Goal: Information Seeking & Learning: Learn about a topic

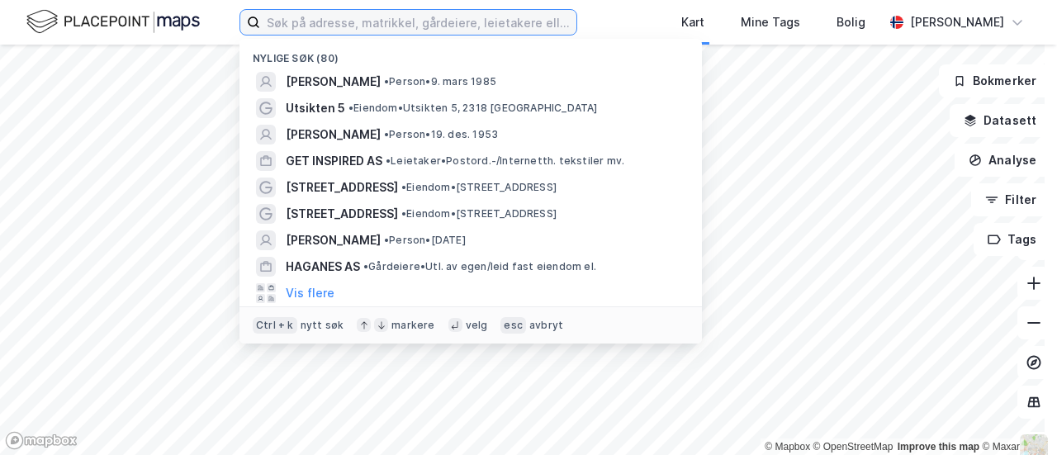
click at [352, 19] on input at bounding box center [418, 22] width 316 height 25
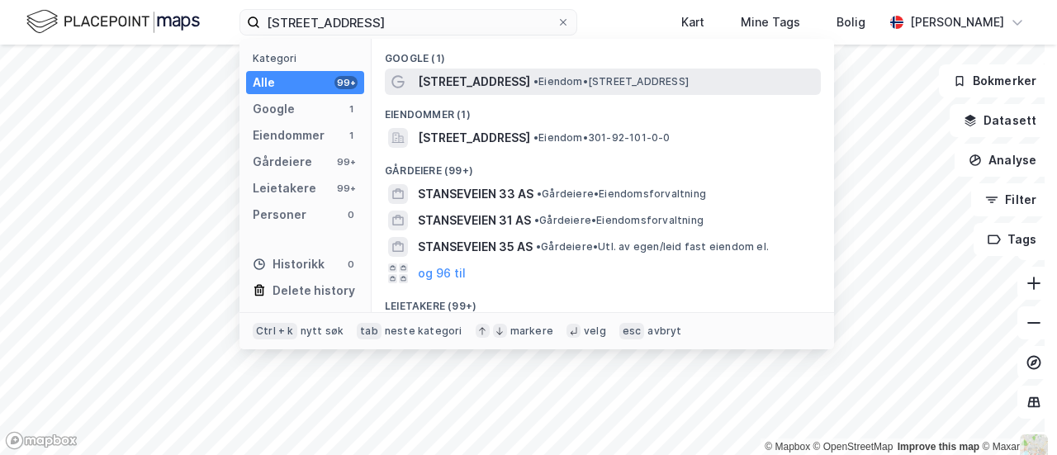
click at [494, 76] on span "[STREET_ADDRESS]" at bounding box center [474, 82] width 112 height 20
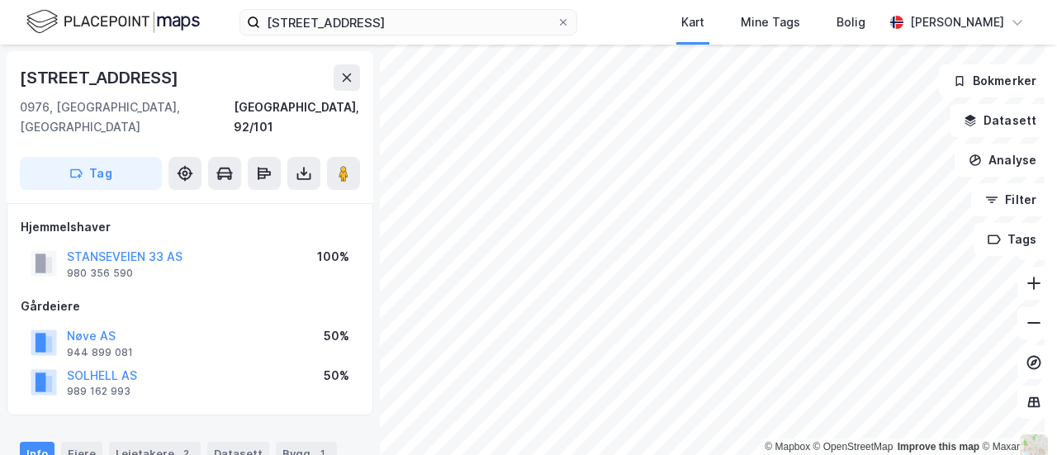
click at [93, 326] on div "Nøve AS" at bounding box center [100, 336] width 66 height 20
click at [0, 0] on button "Nøve AS" at bounding box center [0, 0] width 0 height 0
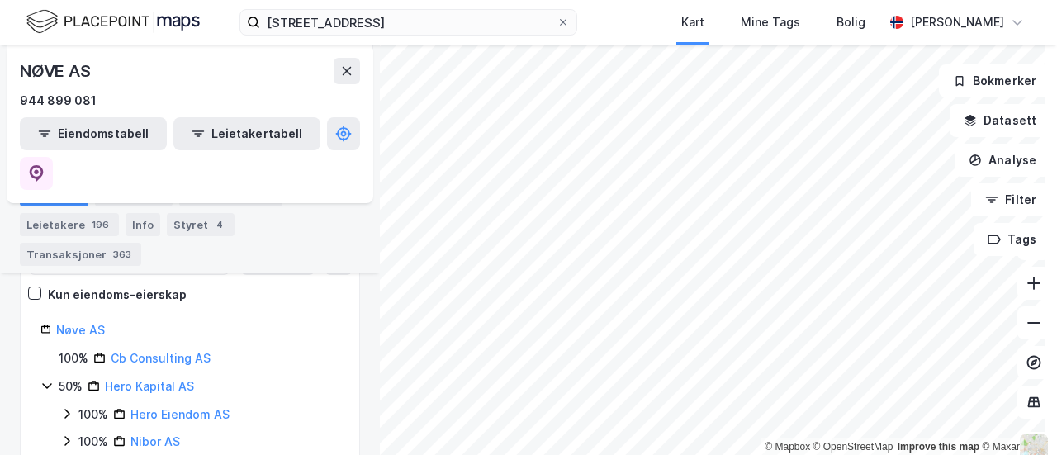
scroll to position [292, 0]
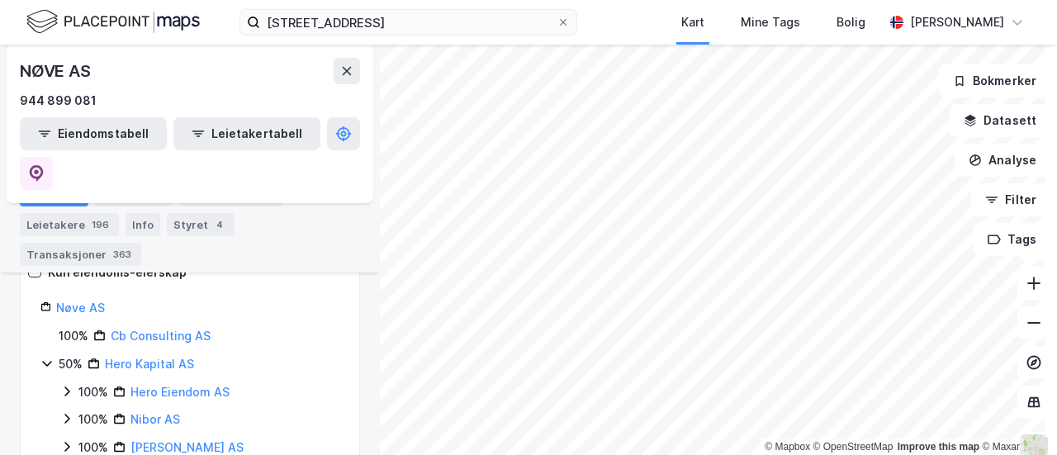
click at [68, 386] on icon at bounding box center [66, 391] width 5 height 10
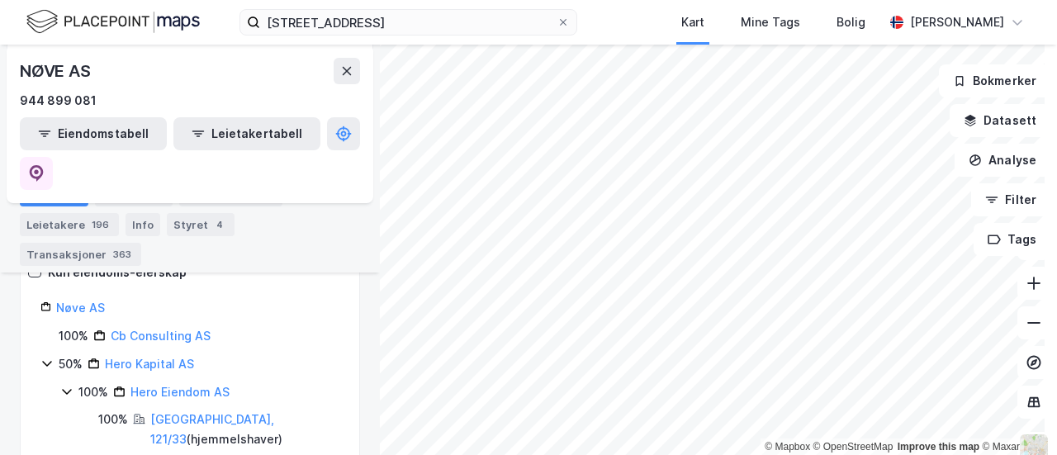
click at [67, 385] on icon at bounding box center [66, 391] width 13 height 13
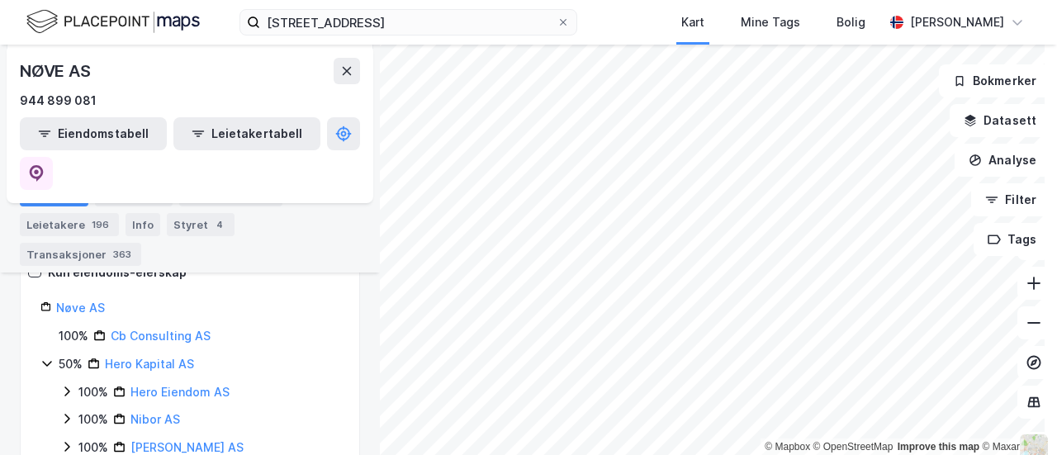
scroll to position [9, 0]
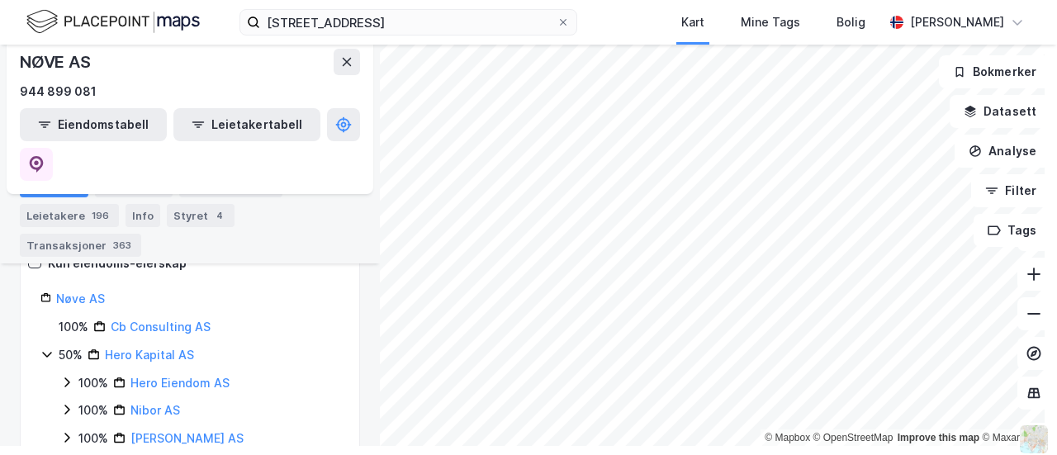
click at [69, 403] on icon at bounding box center [66, 409] width 13 height 13
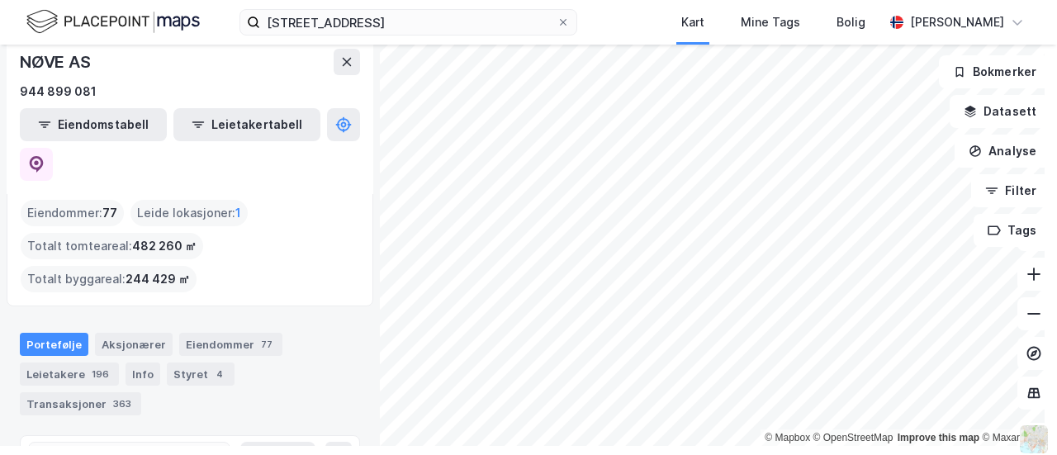
scroll to position [45, 0]
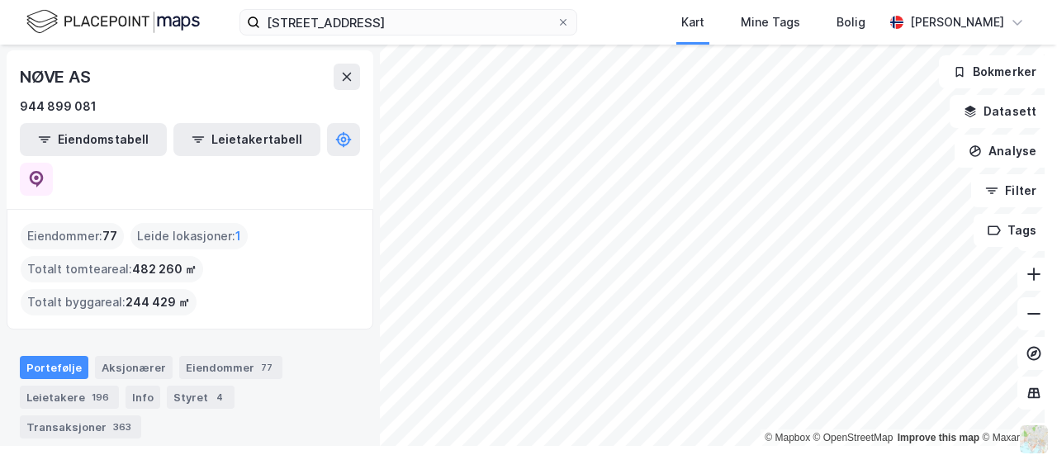
click at [274, 239] on div "Eiendommer : 77 Leide lokasjoner : 1 Totalt tomteareal : 482 260 ㎡ Totalt bygga…" at bounding box center [190, 269] width 338 height 92
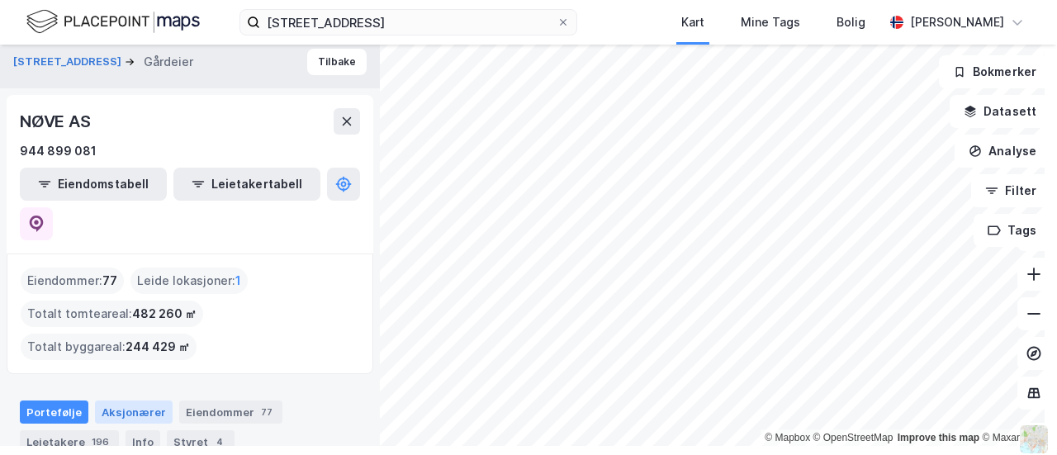
click at [150, 400] on div "Aksjonærer" at bounding box center [134, 411] width 78 height 23
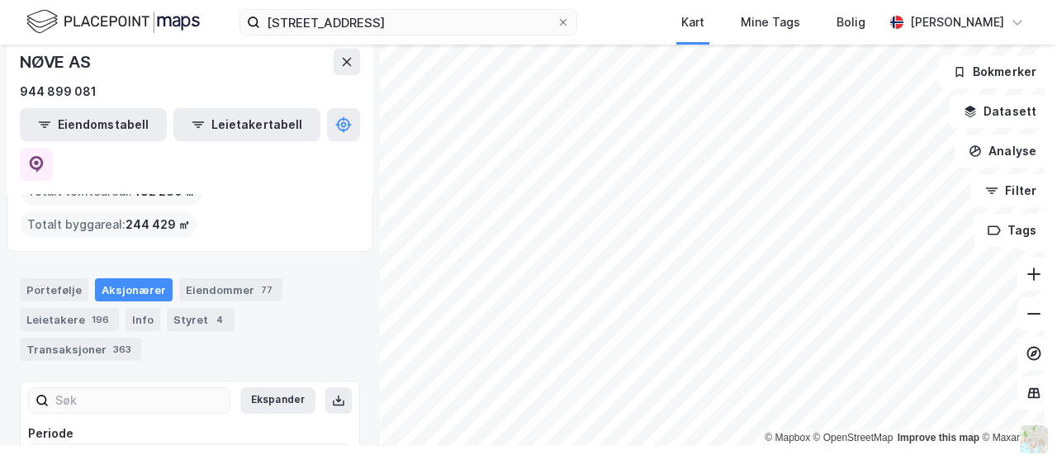
scroll to position [173, 0]
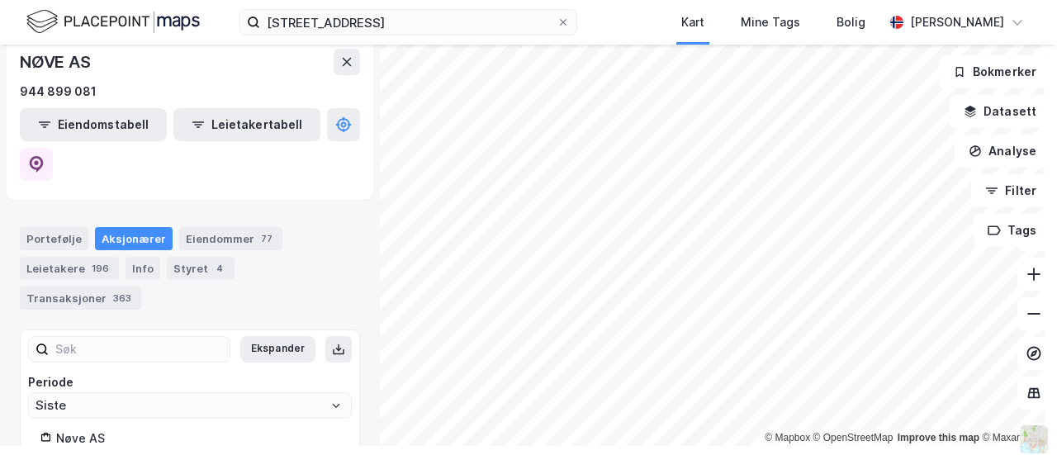
click at [347, 374] on div "Stanseveien 33 Gårdeier Tilbake NØVE AS 944 899 081 Eiendomstabell Leietakertab…" at bounding box center [190, 240] width 380 height 410
click at [338, 63] on button at bounding box center [346, 62] width 26 height 26
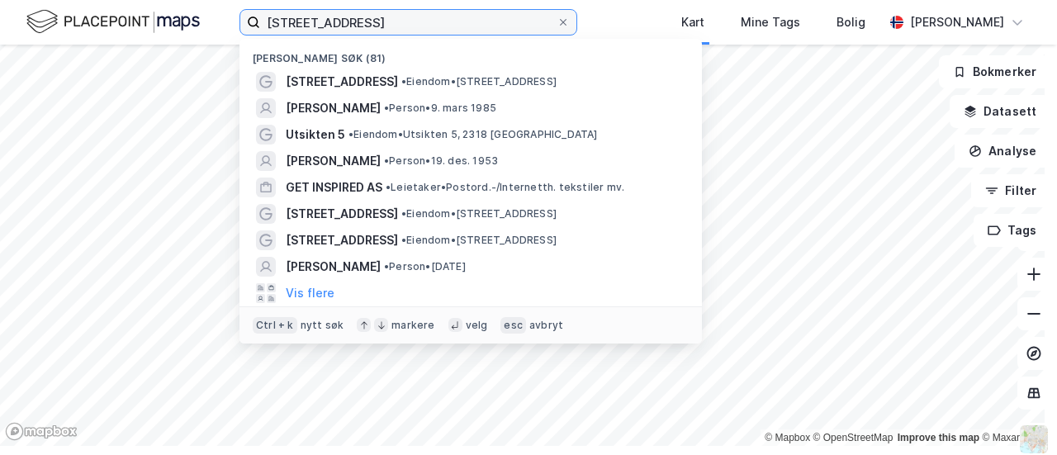
click at [427, 25] on input "[STREET_ADDRESS]" at bounding box center [408, 22] width 296 height 25
drag, startPoint x: 394, startPoint y: 22, endPoint x: 145, endPoint y: 1, distance: 249.4
click at [145, 1] on div "stanseveien 33 [PERSON_NAME] søk (81) [STREET_ADDRESS] • Eiendom • [STREET_ADDR…" at bounding box center [528, 22] width 1057 height 45
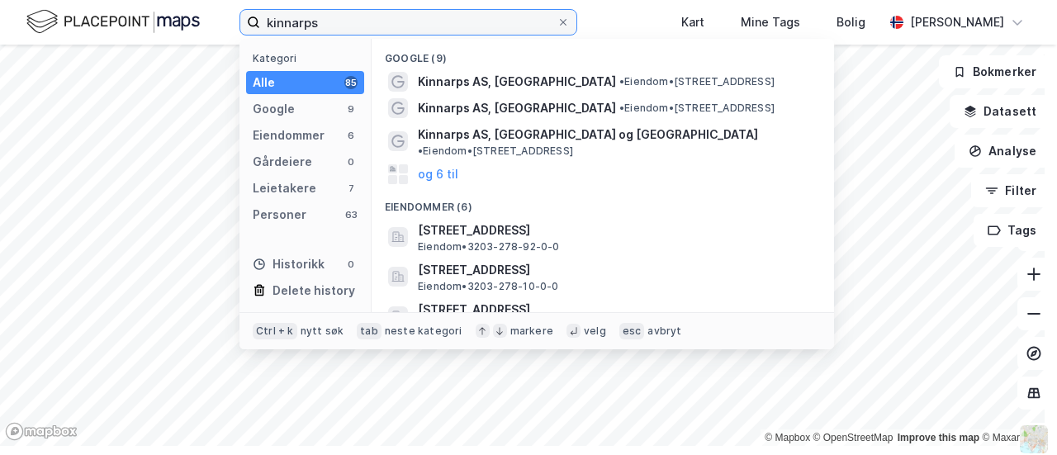
type input "kinnarps"
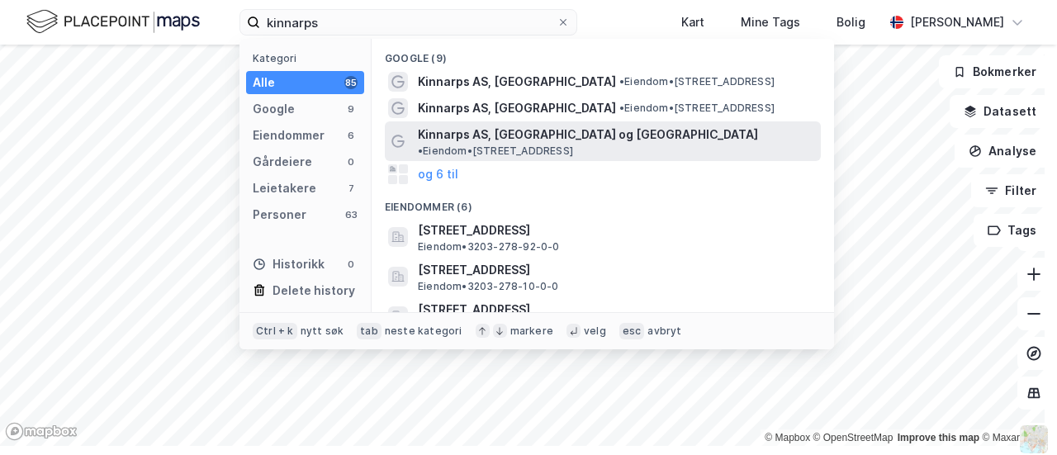
click at [500, 131] on span "Kinnarps AS, [GEOGRAPHIC_DATA] og [GEOGRAPHIC_DATA]" at bounding box center [588, 135] width 340 height 20
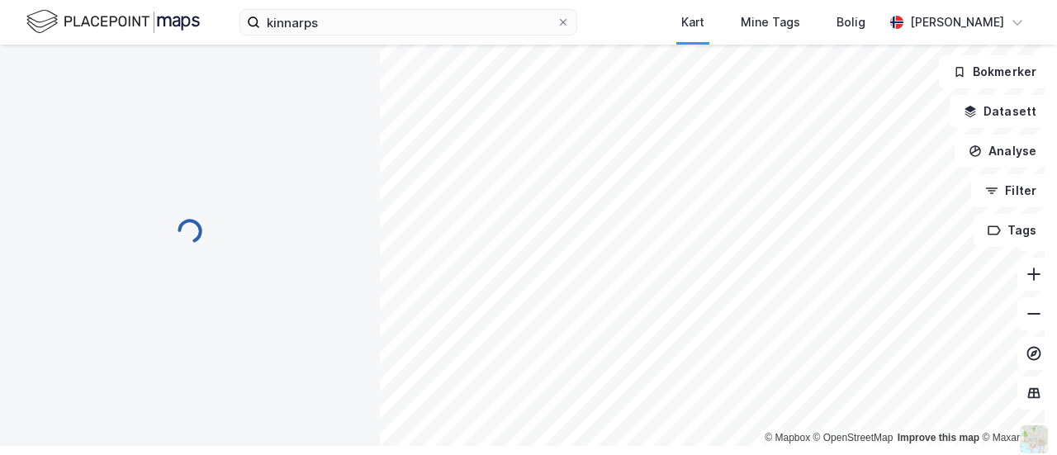
scroll to position [2, 0]
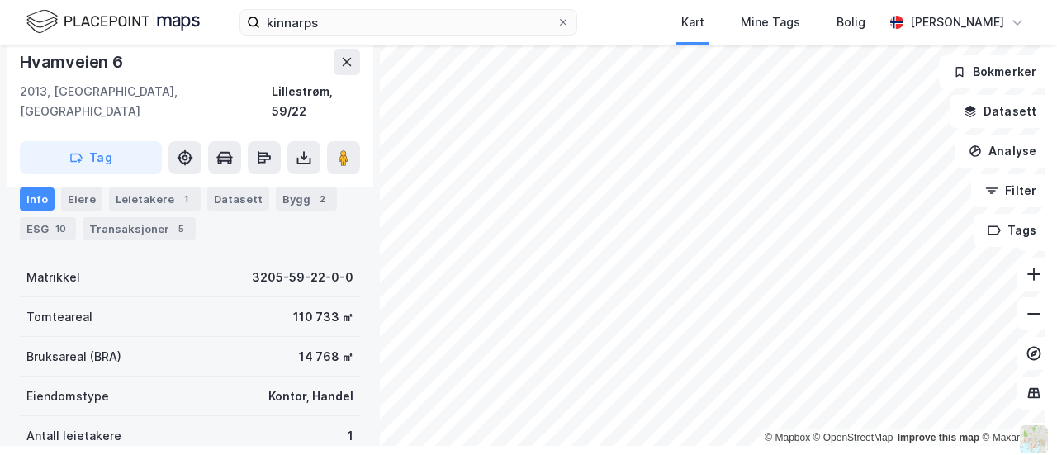
scroll to position [250, 0]
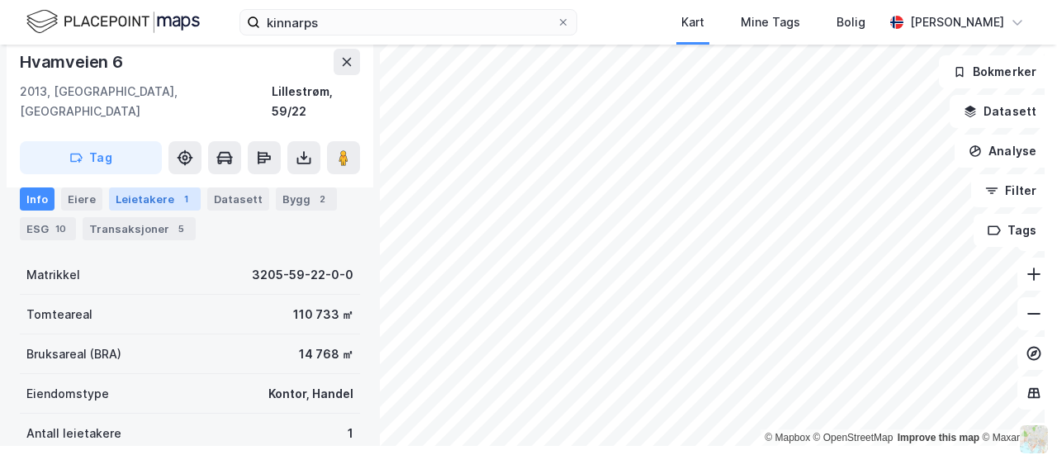
click at [134, 196] on div "Leietakere 1" at bounding box center [155, 198] width 92 height 23
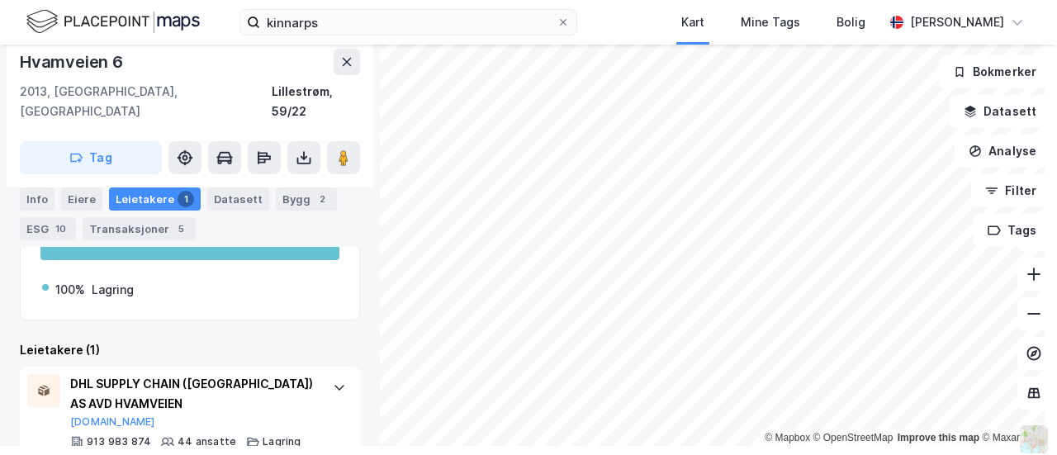
scroll to position [372, 0]
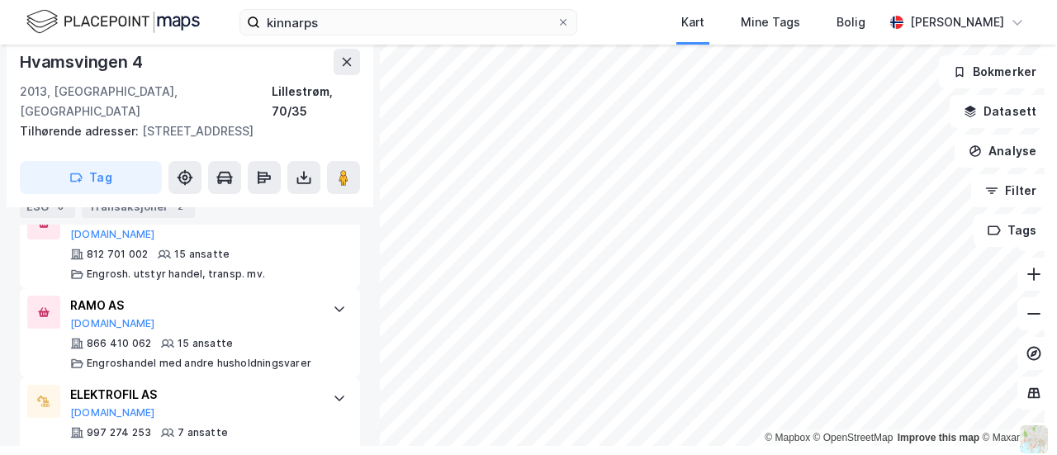
scroll to position [915, 0]
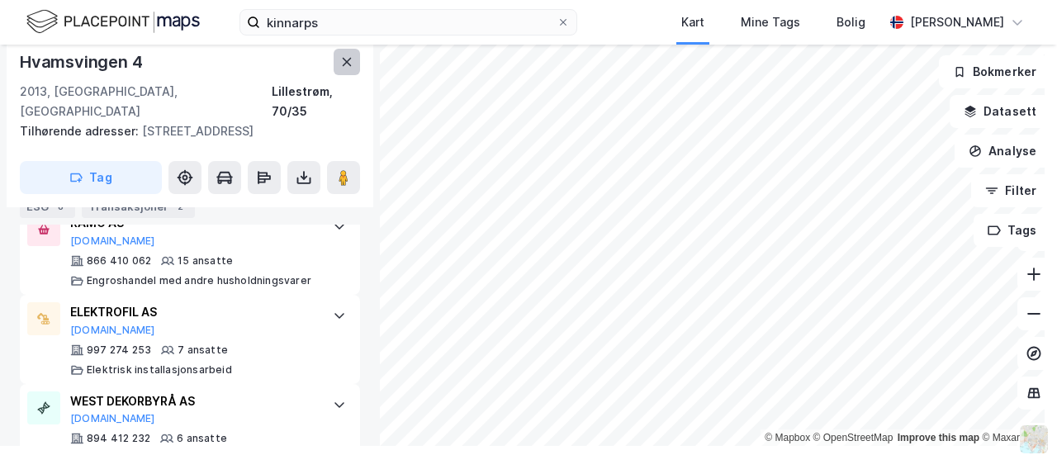
click at [352, 66] on icon at bounding box center [346, 61] width 13 height 13
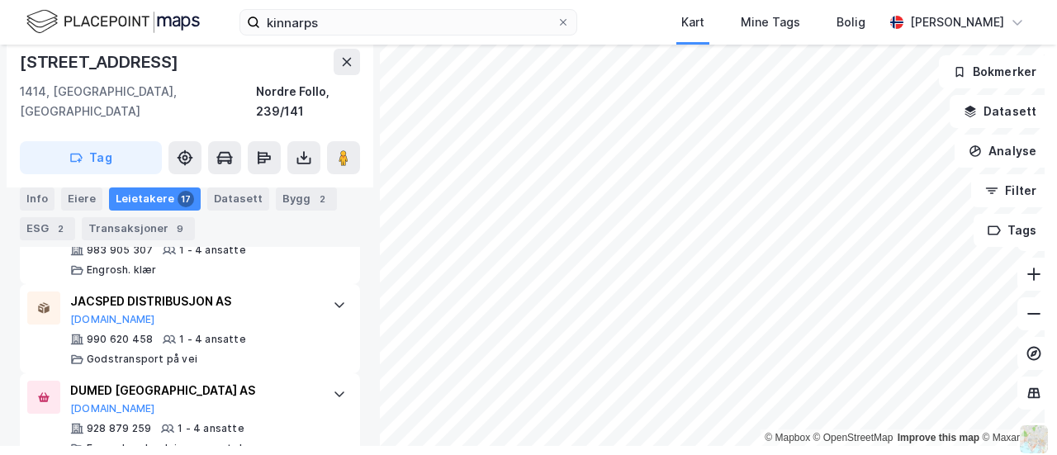
scroll to position [1720, 0]
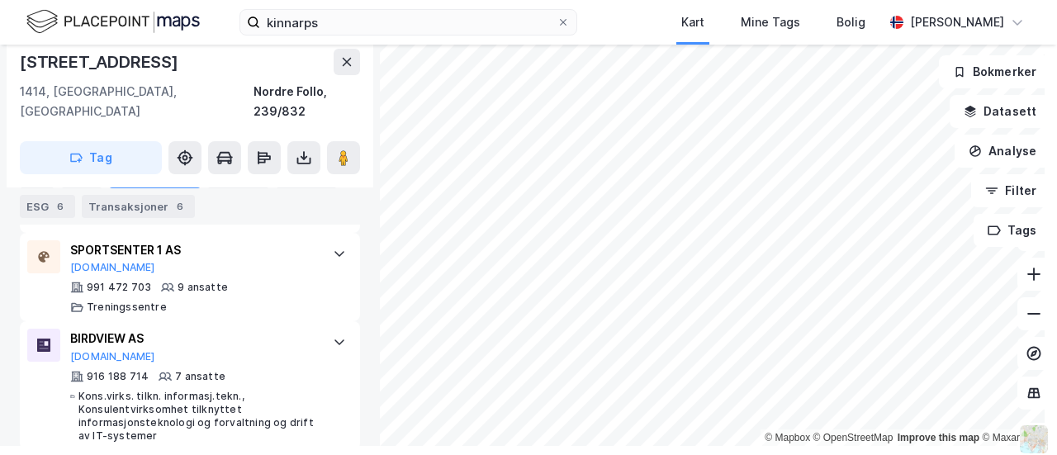
scroll to position [1037, 0]
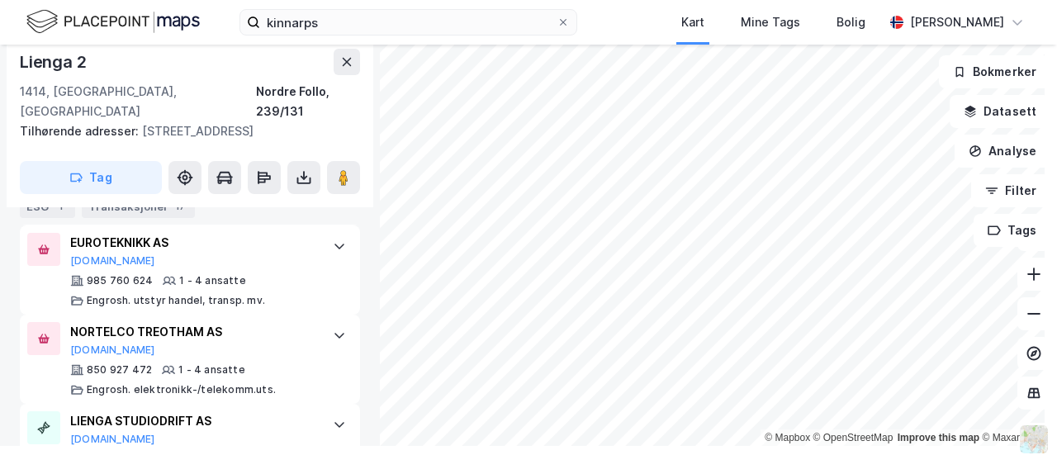
scroll to position [1245, 0]
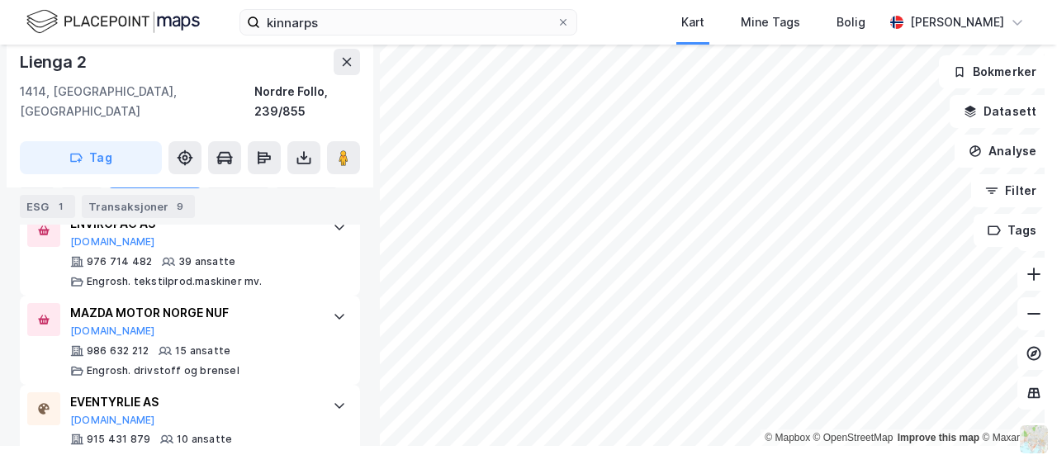
scroll to position [809, 0]
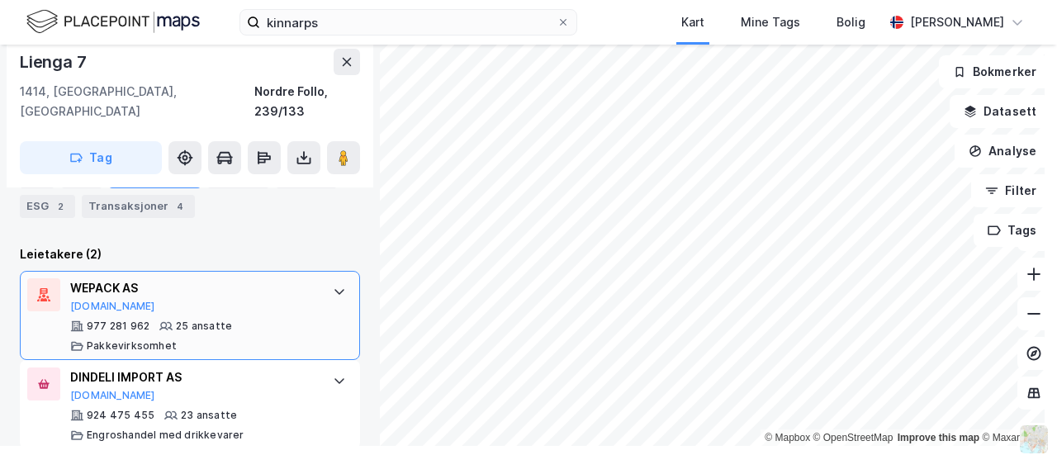
scroll to position [117, 0]
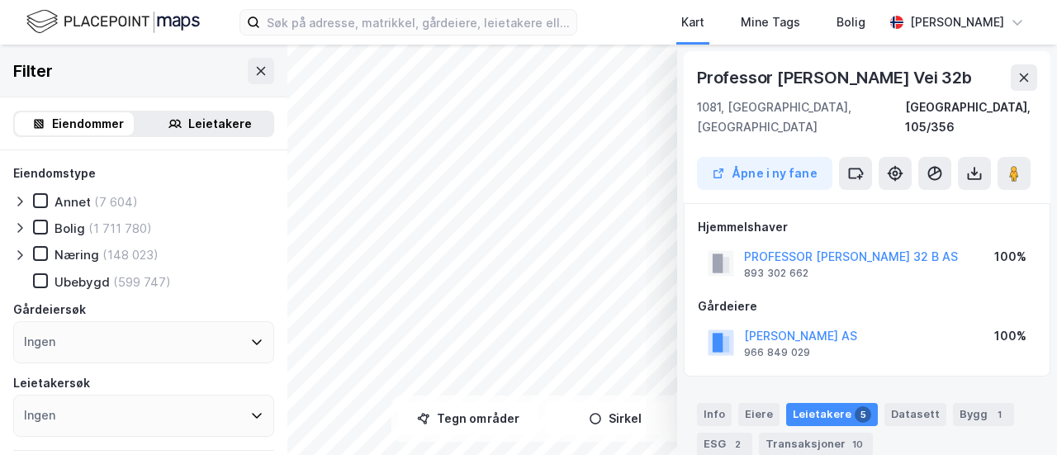
scroll to position [295, 0]
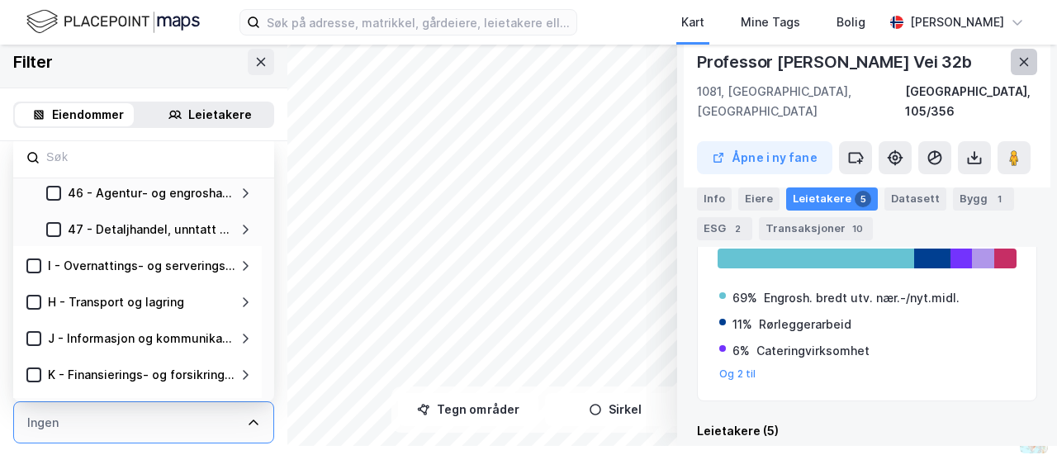
click at [1019, 64] on icon at bounding box center [1023, 62] width 9 height 8
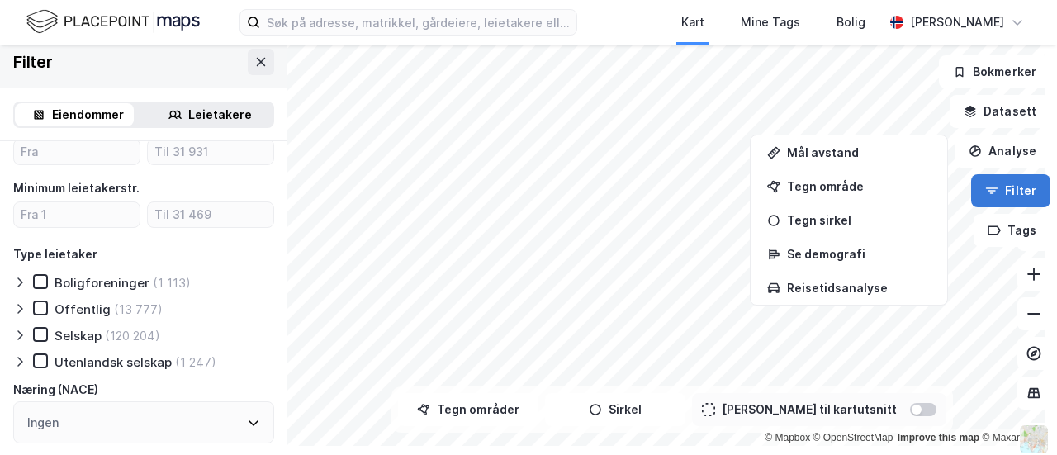
click at [1012, 187] on button "Filter" at bounding box center [1010, 190] width 79 height 33
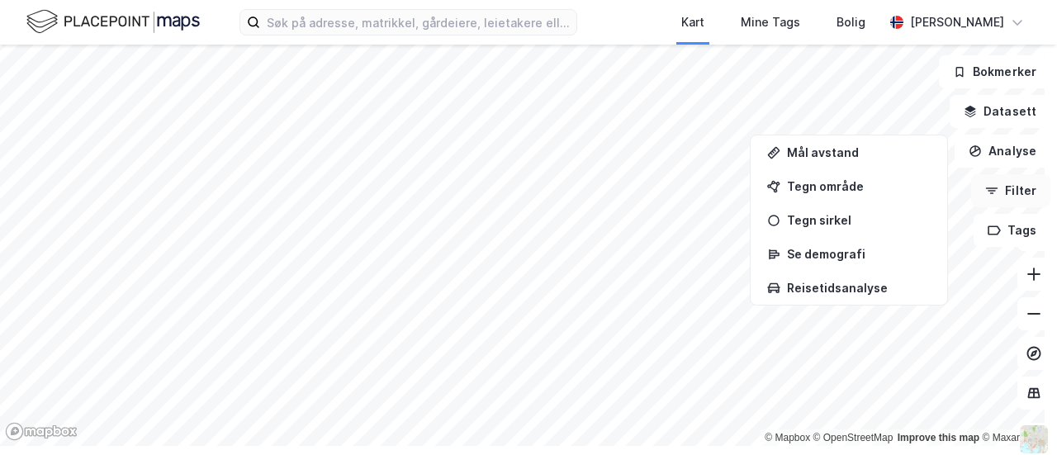
click at [1017, 202] on button "Filter" at bounding box center [1010, 190] width 79 height 33
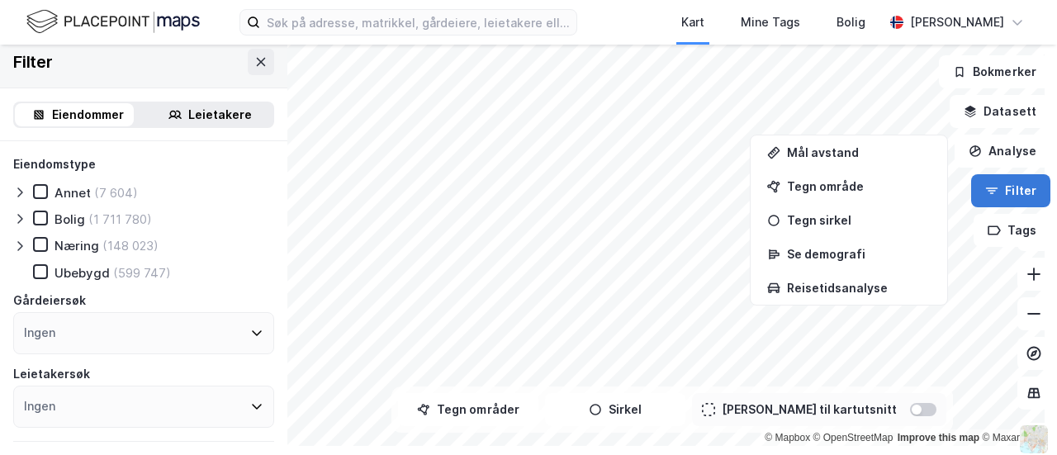
click at [1018, 190] on button "Filter" at bounding box center [1010, 190] width 79 height 33
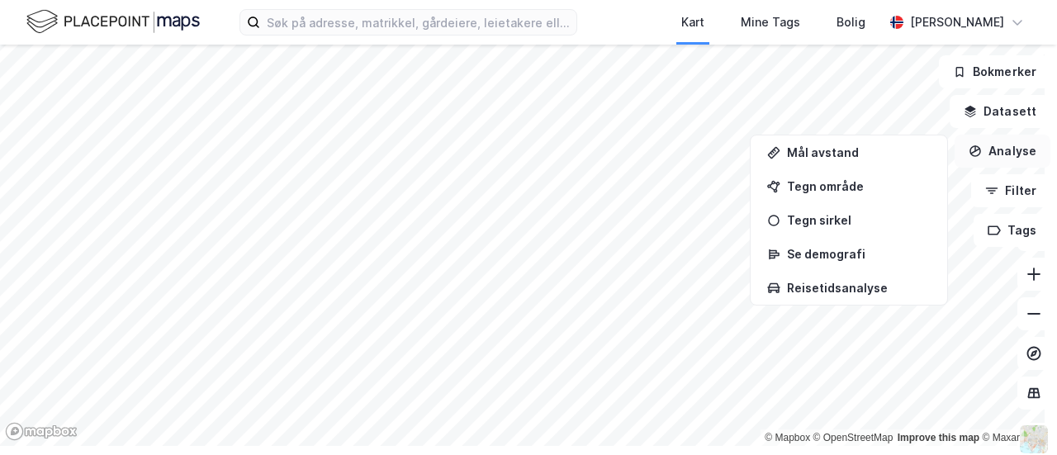
click at [1019, 154] on button "Analyse" at bounding box center [1002, 151] width 96 height 33
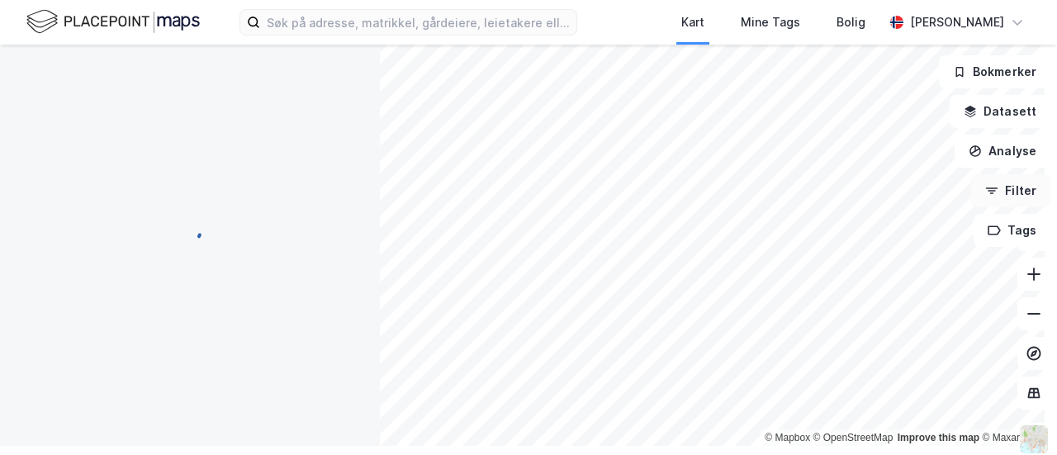
scroll to position [279, 0]
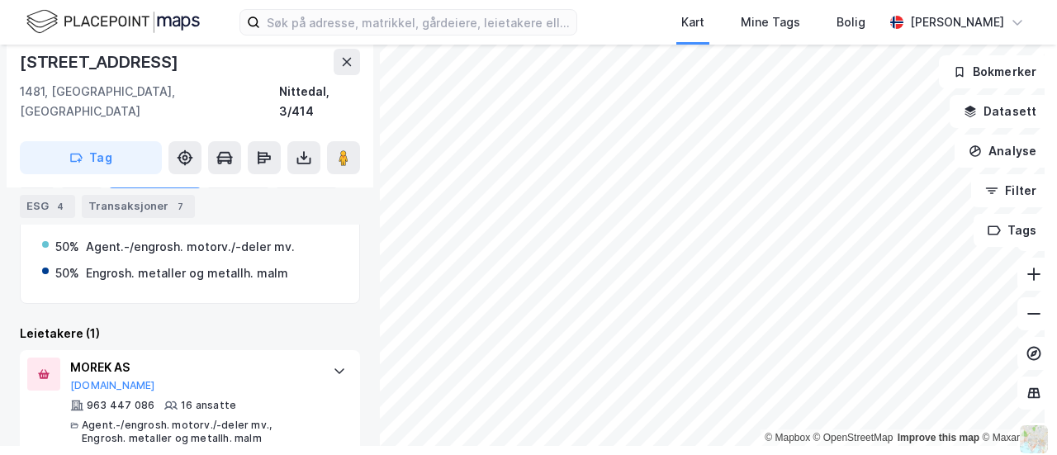
scroll to position [372, 0]
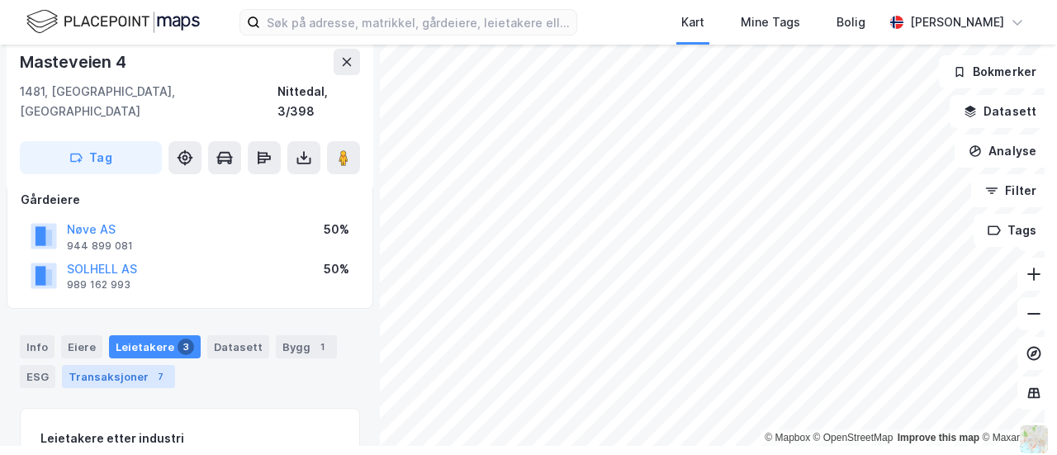
scroll to position [165, 0]
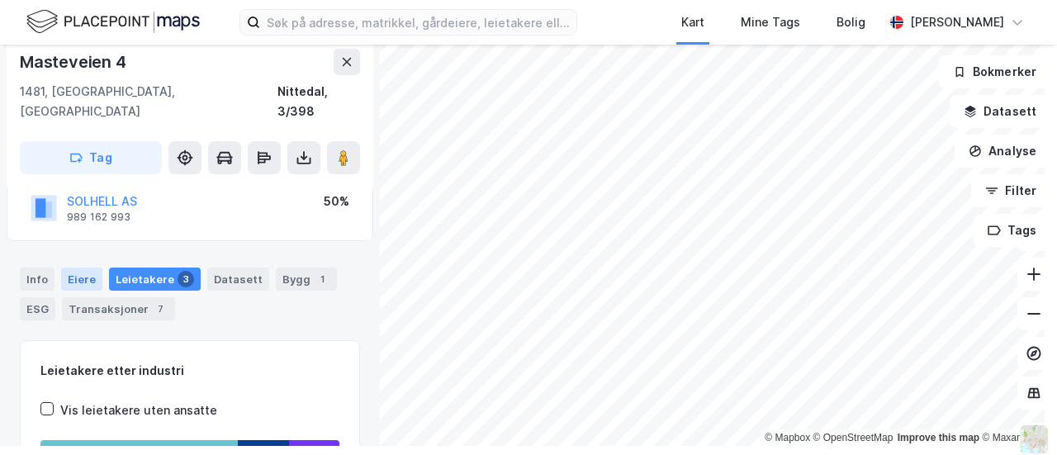
click at [70, 267] on div "Eiere" at bounding box center [81, 278] width 41 height 23
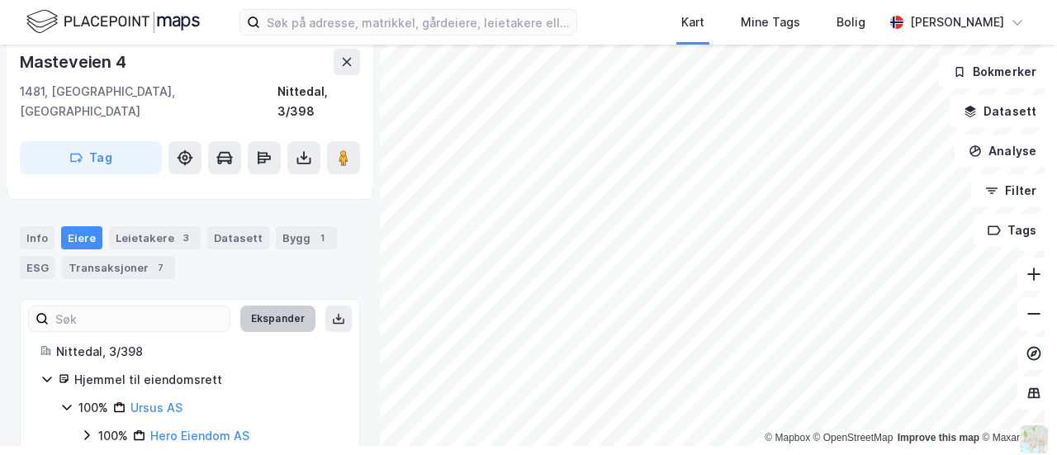
scroll to position [226, 0]
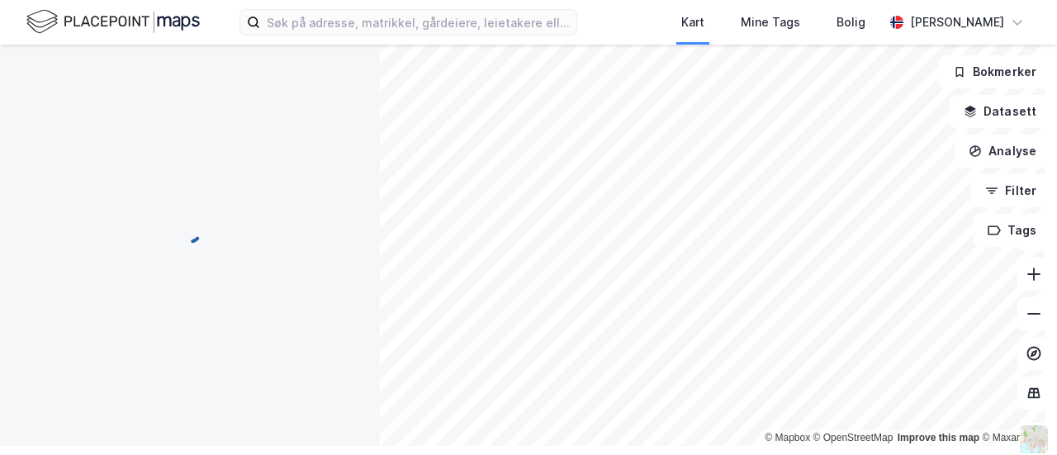
scroll to position [206, 0]
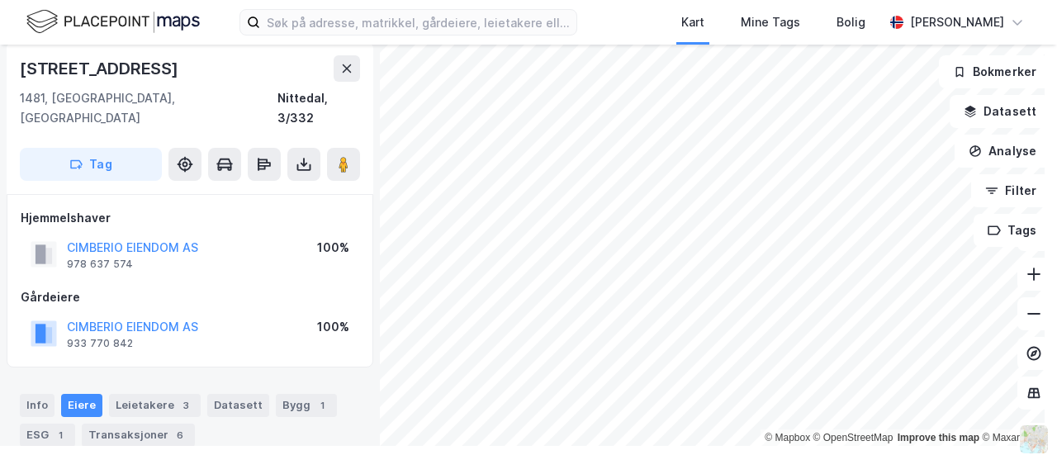
scroll to position [187, 0]
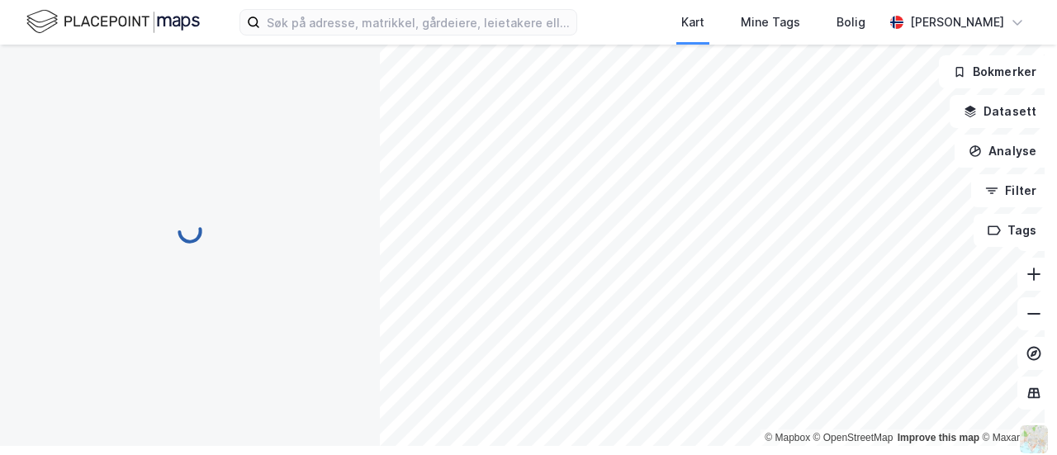
scroll to position [187, 0]
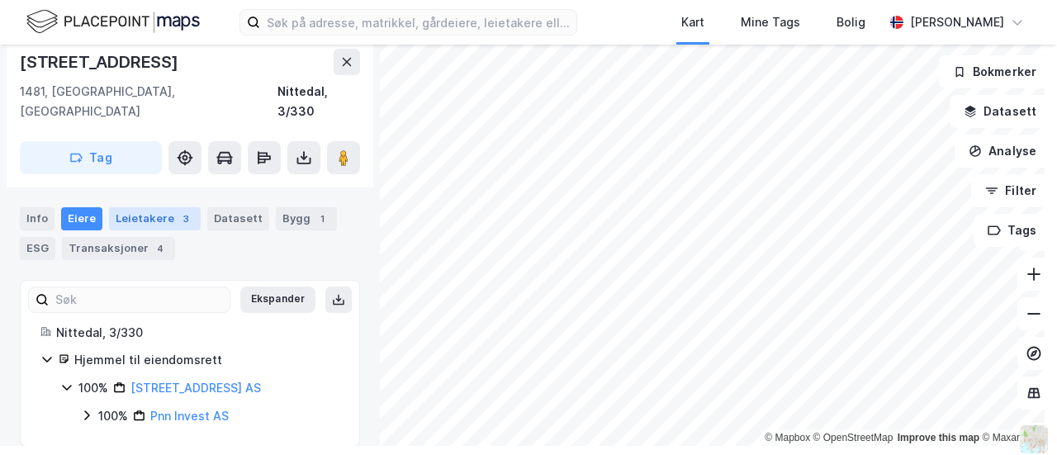
click at [141, 207] on div "Leietakere 3" at bounding box center [155, 218] width 92 height 23
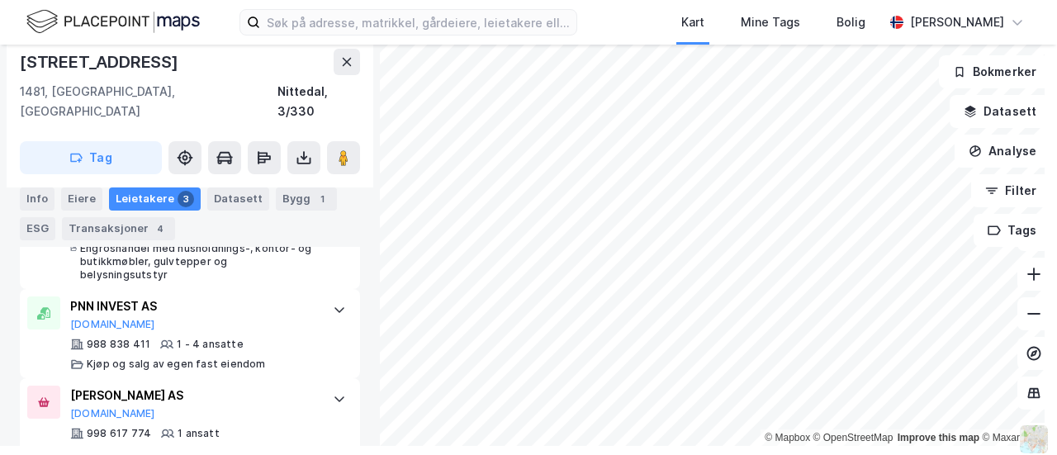
scroll to position [615, 0]
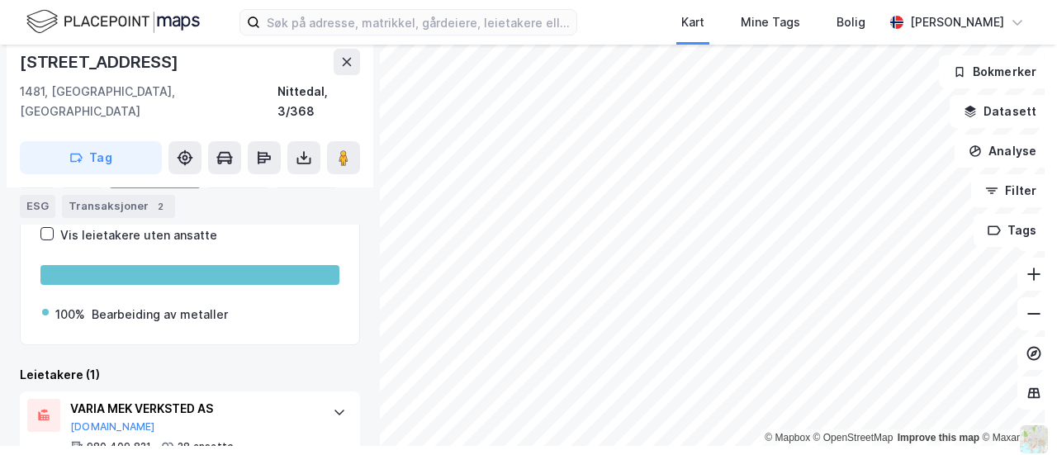
scroll to position [333, 0]
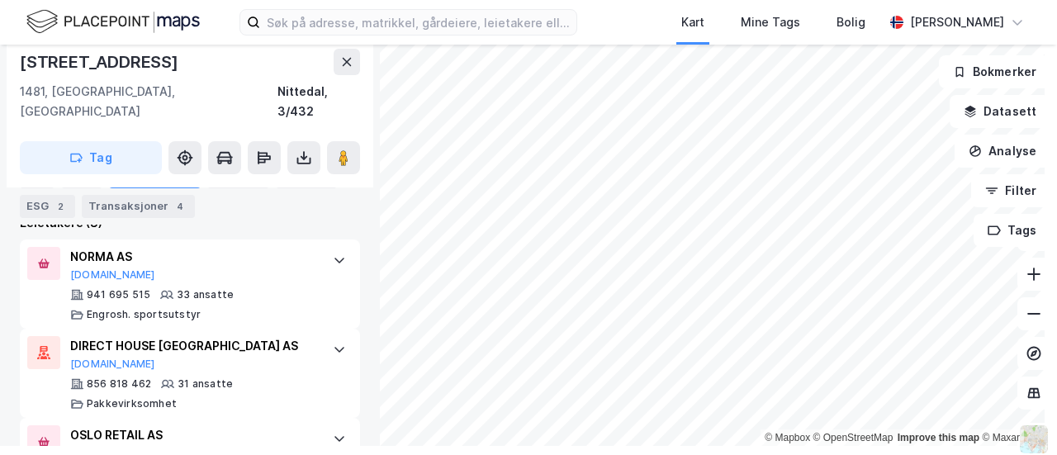
scroll to position [480, 0]
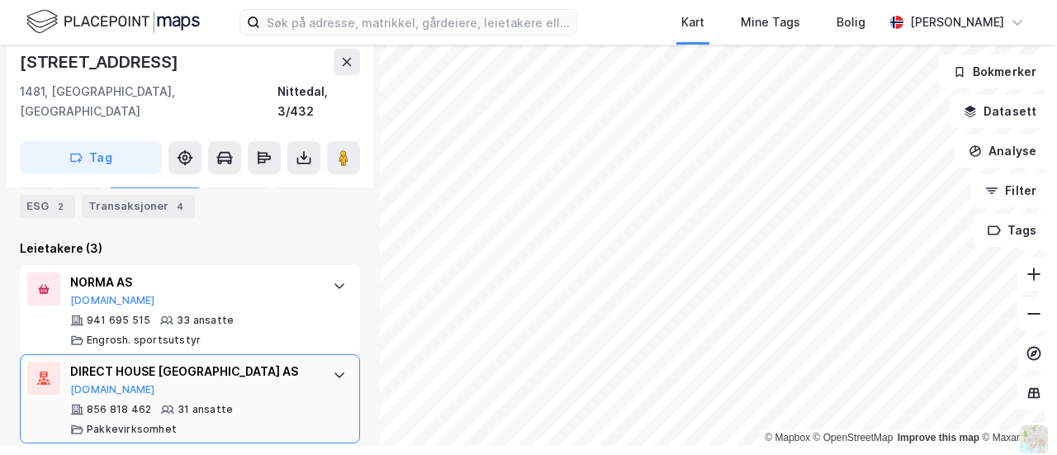
click at [239, 362] on div "DIRECT HOUSE OSLO AS" at bounding box center [193, 372] width 246 height 20
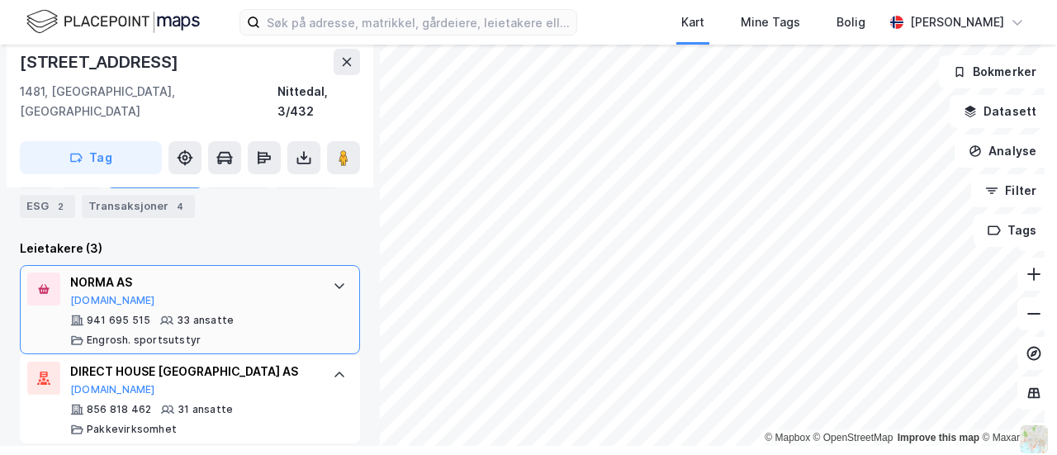
click at [257, 314] on div "941 695 515 33 ansatte Engrosh. sportsutstyr" at bounding box center [193, 330] width 246 height 33
